Goal: Navigation & Orientation: Find specific page/section

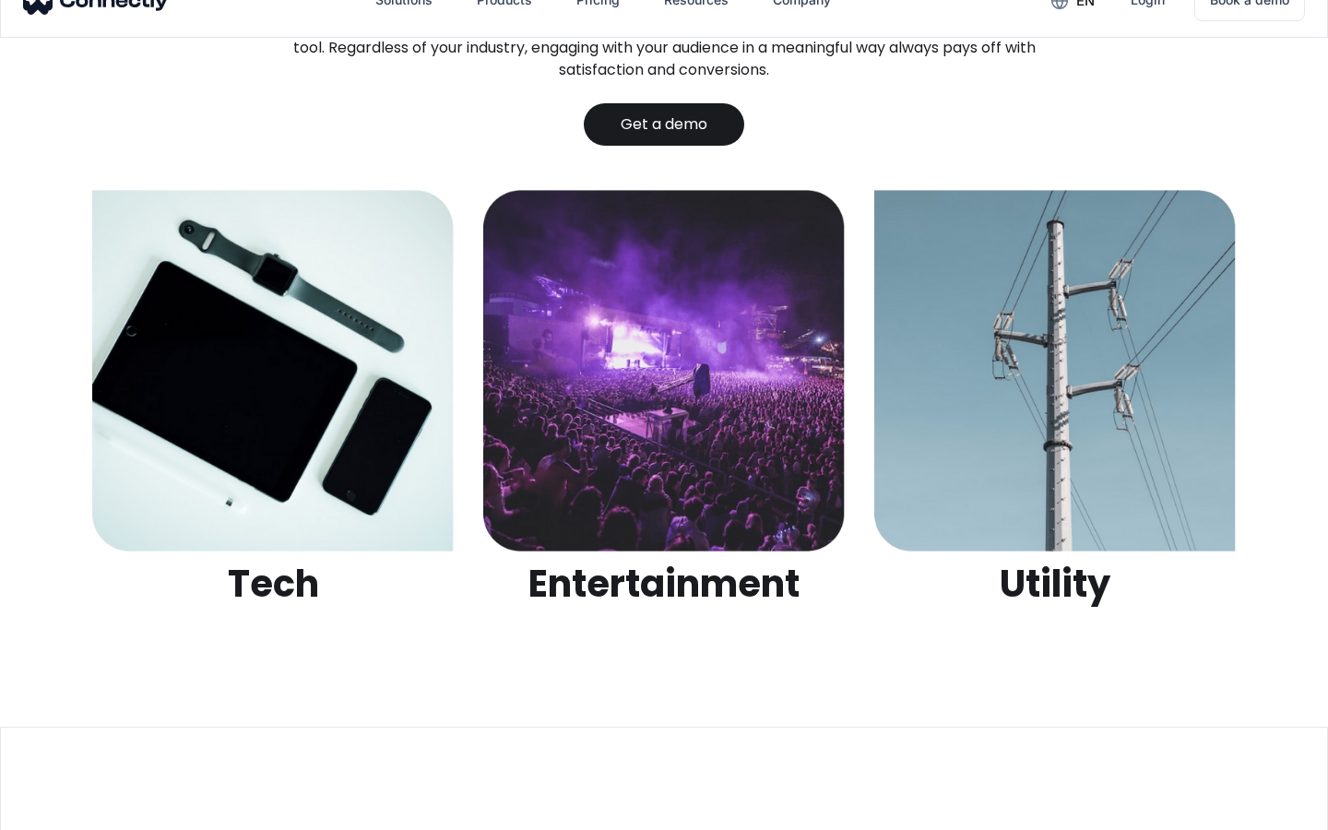
scroll to position [5816, 0]
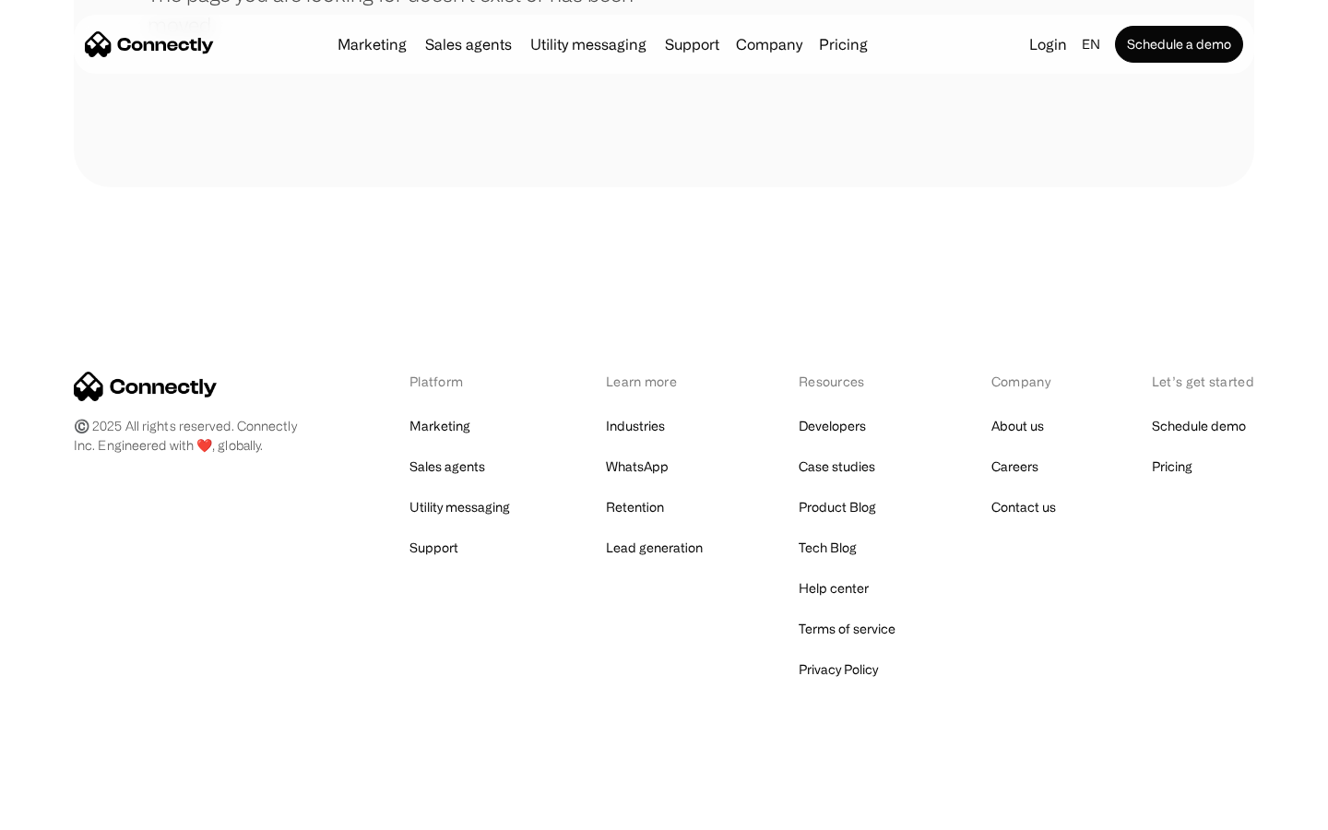
scroll to position [336, 0]
